Goal: Find specific page/section: Find specific page/section

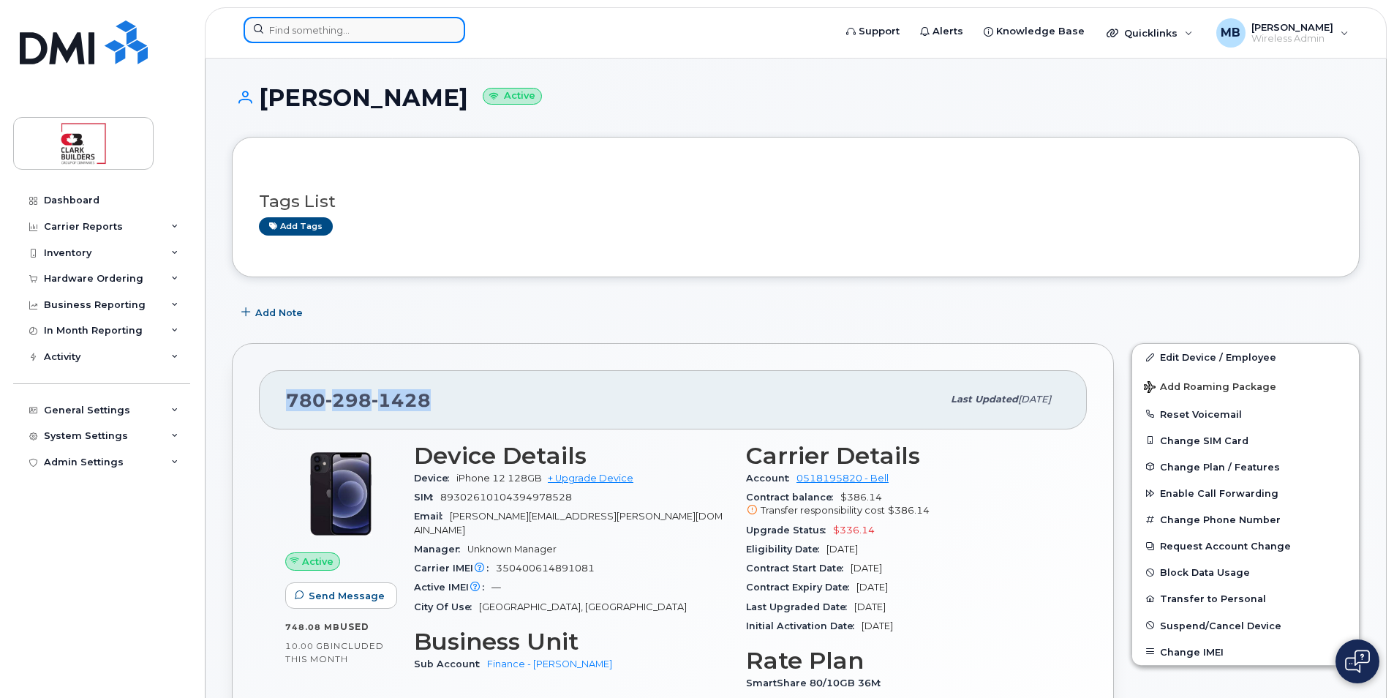
click at [369, 35] on input at bounding box center [355, 30] width 222 height 26
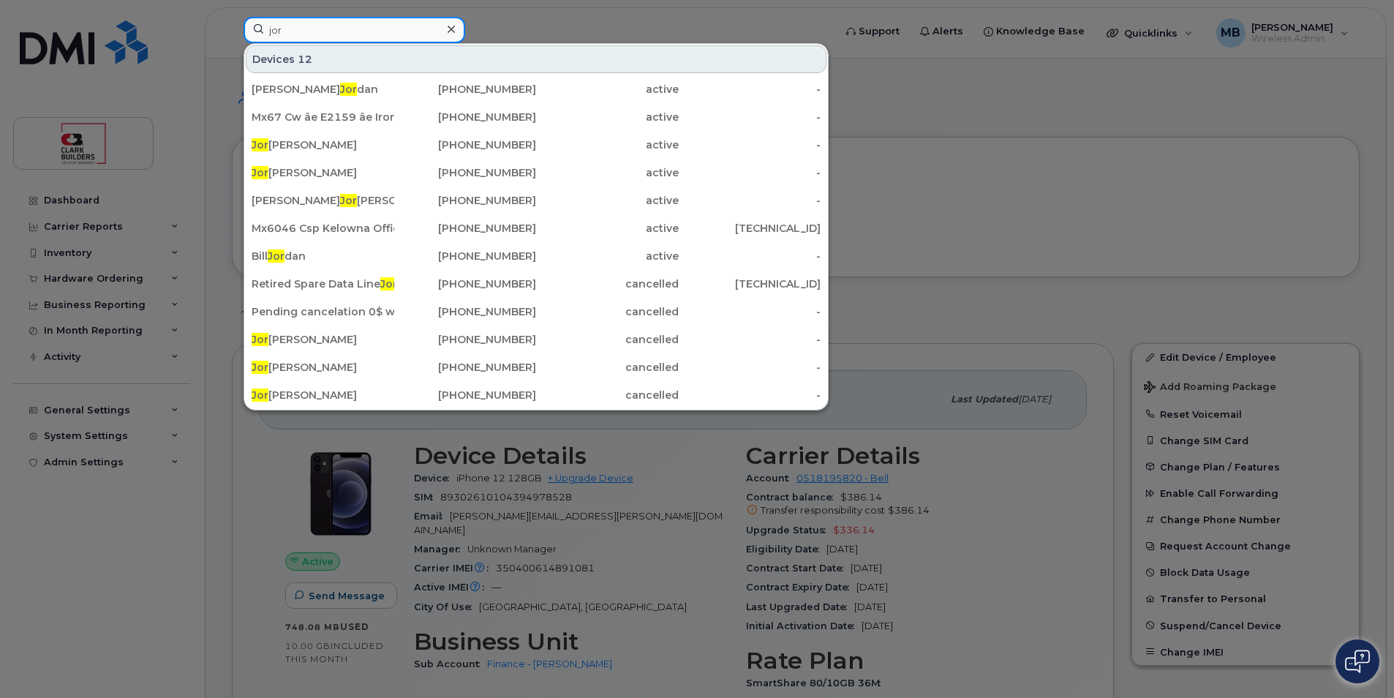
type input "Jordinn"
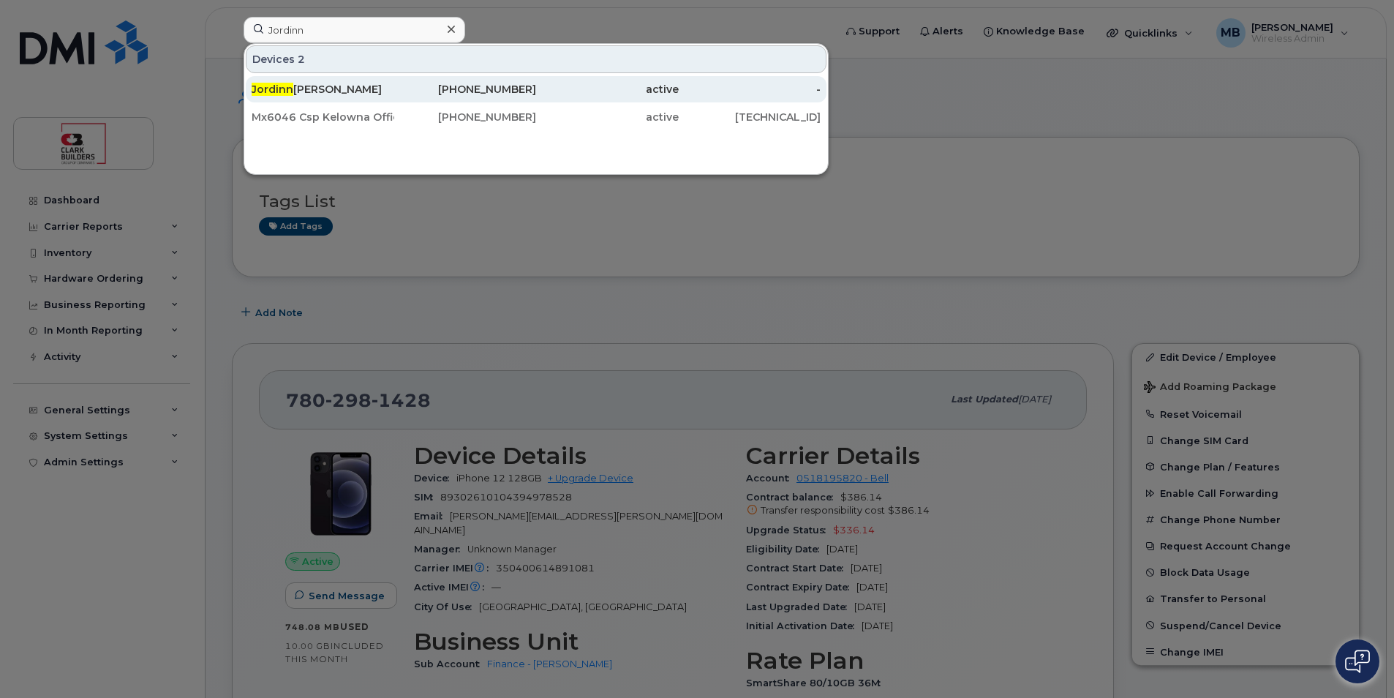
click at [327, 93] on div "Jordinn Martin" at bounding box center [323, 89] width 143 height 15
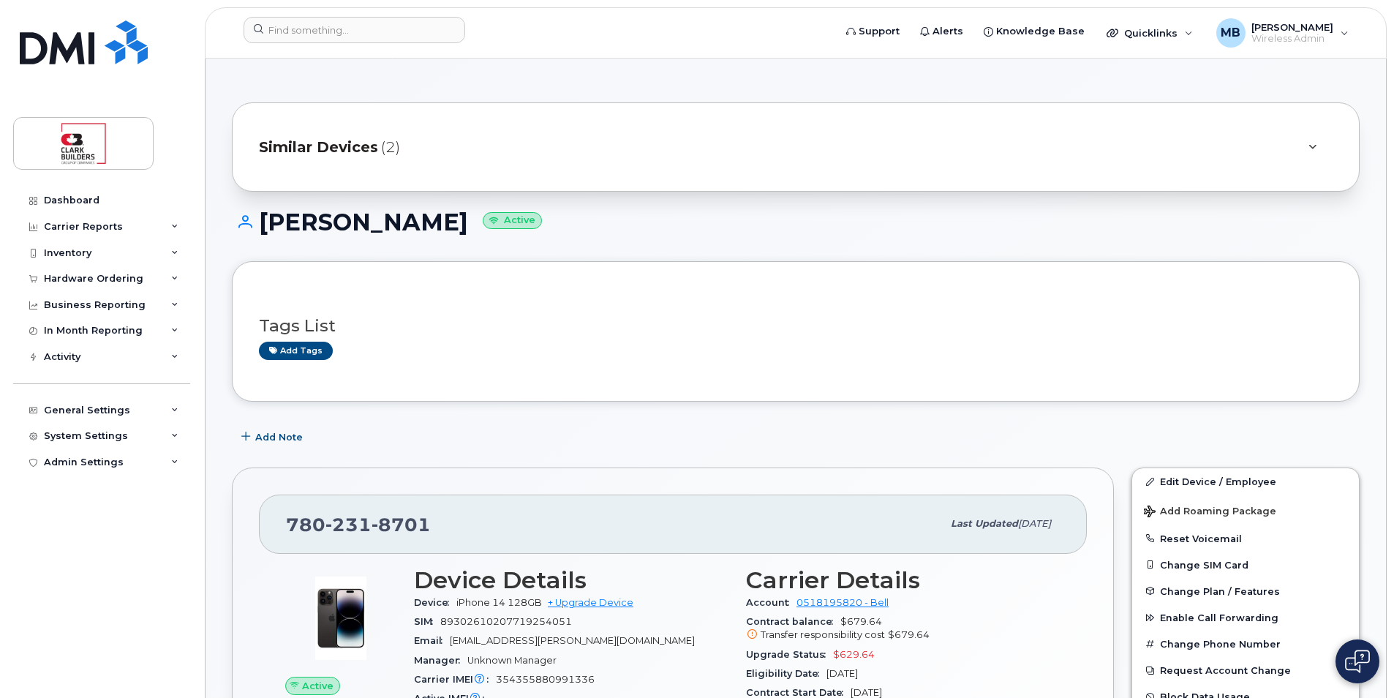
drag, startPoint x: 668, startPoint y: 253, endPoint x: 649, endPoint y: 251, distance: 19.9
click at [660, 254] on div "Jordinn Martin Active" at bounding box center [796, 235] width 1128 height 52
click at [102, 47] on img at bounding box center [84, 42] width 128 height 44
